Goal: Task Accomplishment & Management: Manage account settings

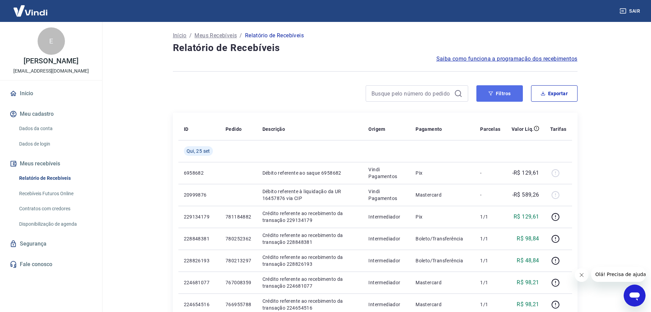
click at [510, 96] on button "Filtros" at bounding box center [500, 93] width 47 height 16
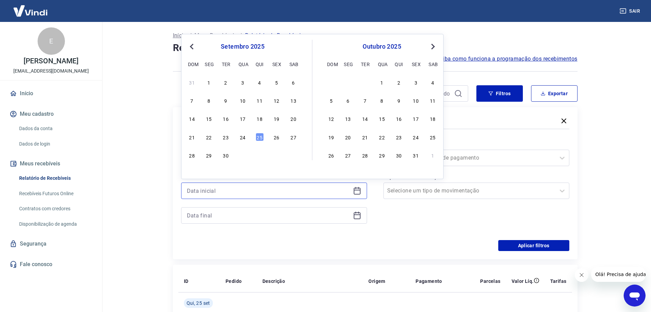
click at [233, 194] on input at bounding box center [268, 190] width 163 height 10
click at [261, 116] on div "18" at bounding box center [260, 118] width 8 height 8
type input "18/09/2025"
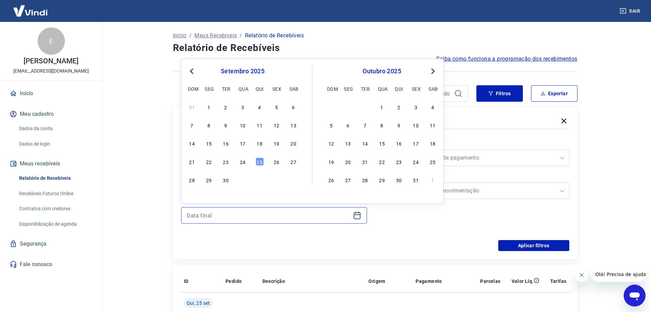
click at [214, 216] on input at bounding box center [268, 215] width 163 height 10
click at [256, 158] on div "21 22 23 24 25 26 27" at bounding box center [242, 161] width 111 height 10
click at [263, 162] on div "25" at bounding box center [260, 161] width 8 height 8
type input "25/09/2025"
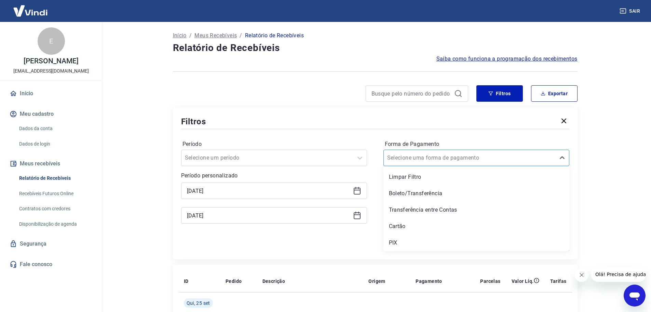
click at [438, 156] on input "Forma de Pagamento" at bounding box center [421, 158] width 69 height 8
click at [398, 228] on div "Cartão" at bounding box center [477, 226] width 186 height 14
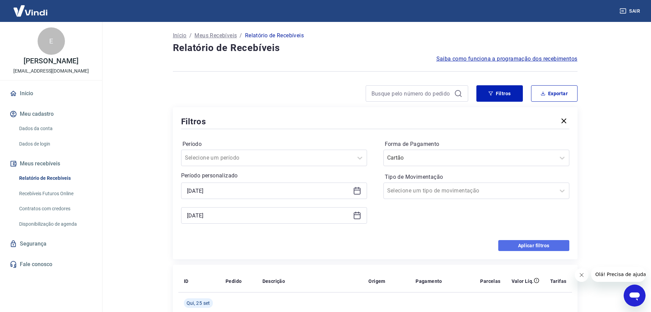
click at [542, 244] on button "Aplicar filtros" at bounding box center [534, 245] width 71 height 11
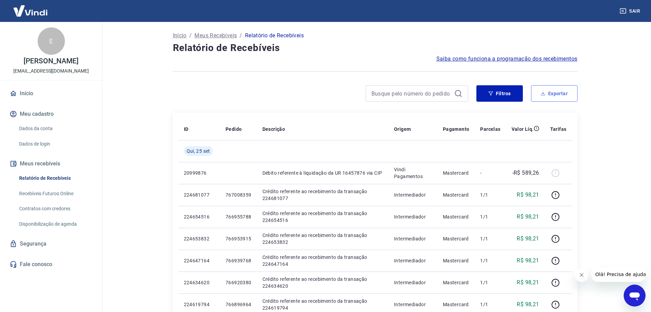
click at [547, 93] on button "Exportar" at bounding box center [554, 93] width 47 height 16
type input "18/09/2025"
type input "25/09/2025"
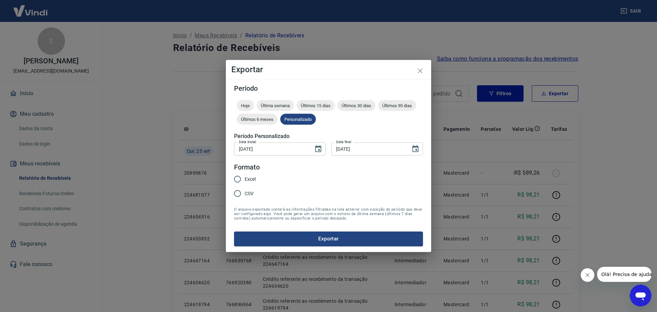
click at [236, 176] on input "Excel" at bounding box center [237, 179] width 14 height 14
radio input "true"
drag, startPoint x: 296, startPoint y: 238, endPoint x: 510, endPoint y: 203, distance: 217.2
click at [296, 238] on button "Exportar" at bounding box center [328, 238] width 189 height 14
